Goal: Task Accomplishment & Management: Complete application form

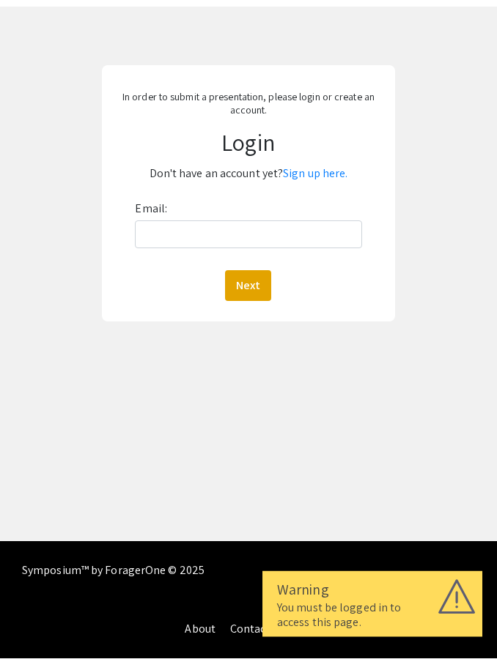
scroll to position [117, 0]
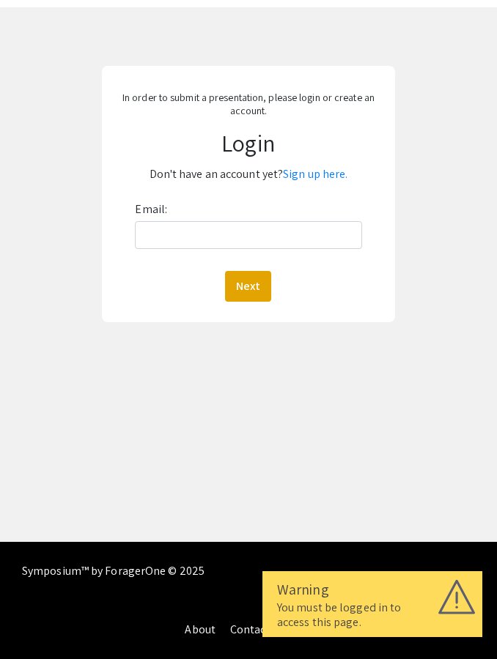
scroll to position [117, 0]
